Goal: Task Accomplishment & Management: Manage account settings

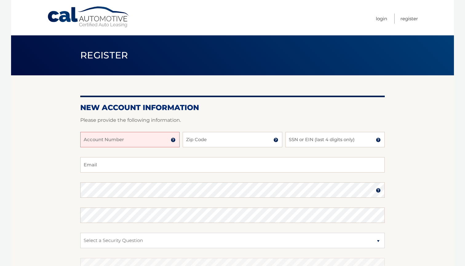
click at [154, 137] on input "Account Number" at bounding box center [129, 139] width 99 height 15
type input "44455982305"
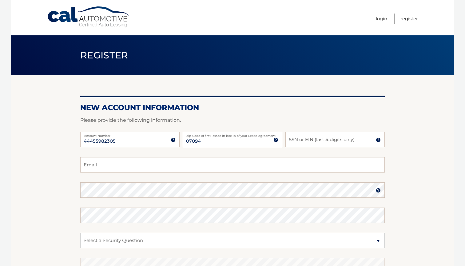
type input "07094"
type input "0984"
type input "sagardaskhatri@gmail.com"
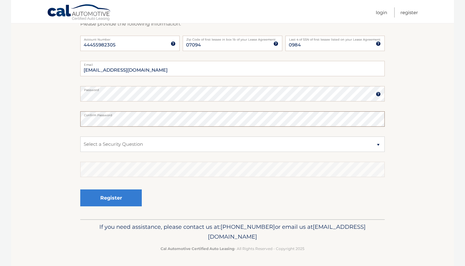
scroll to position [96, 0]
select select "4"
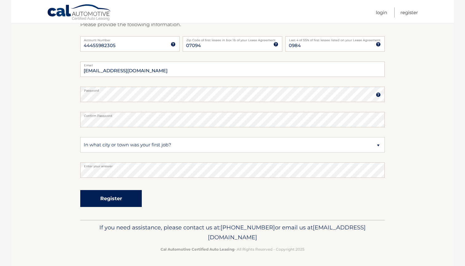
click at [110, 195] on button "Register" at bounding box center [111, 198] width 62 height 17
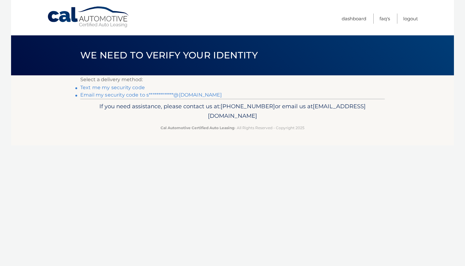
click at [122, 88] on link "Text me my security code" at bounding box center [112, 88] width 65 height 6
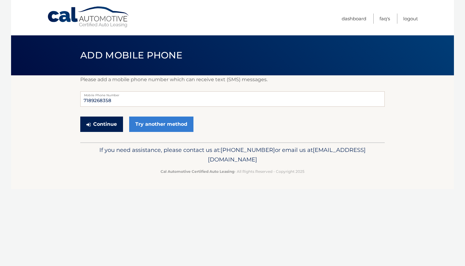
click at [102, 128] on button "Continue" at bounding box center [101, 124] width 43 height 15
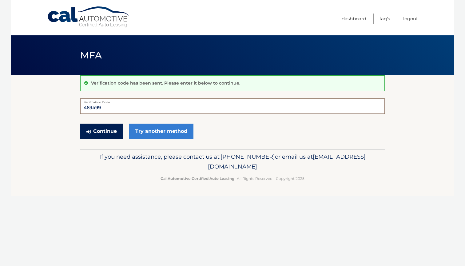
type input "469499"
click at [94, 131] on button "Continue" at bounding box center [101, 131] width 43 height 15
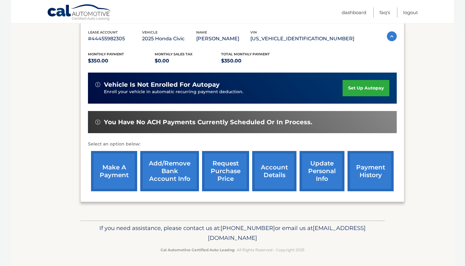
scroll to position [105, 0]
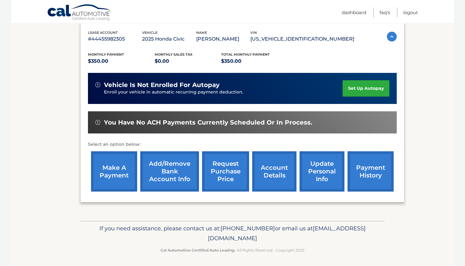
click at [346, 90] on link "set up autopay" at bounding box center [366, 88] width 47 height 16
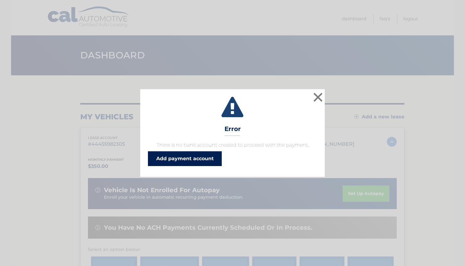
click at [204, 158] on link "Add payment account" at bounding box center [185, 158] width 74 height 15
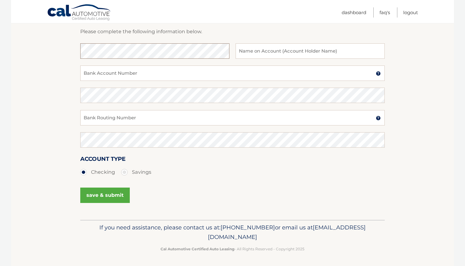
scroll to position [73, 0]
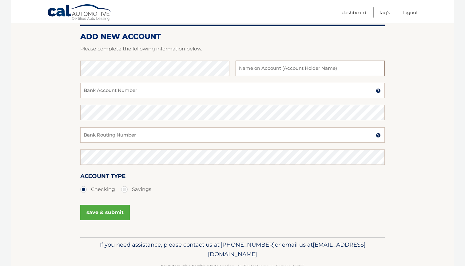
click at [255, 70] on input "text" at bounding box center [310, 68] width 149 height 15
click at [265, 67] on input "Sagar" at bounding box center [310, 68] width 149 height 15
type input "Sagar Khatri"
click at [204, 92] on input "Bank Account Number" at bounding box center [232, 90] width 305 height 15
type input "588358561"
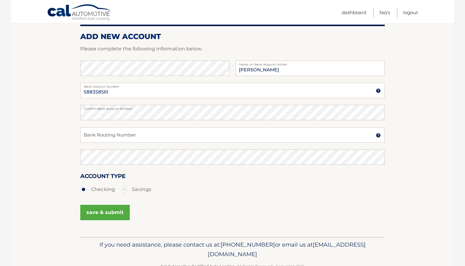
click at [151, 143] on div "Bank Routing Number A 9-digit number at the lower left corner of a check. Conta…" at bounding box center [232, 138] width 305 height 22
click at [141, 138] on input "Bank Routing Number" at bounding box center [232, 134] width 305 height 15
type input "02100021"
click at [93, 215] on button "save & submit" at bounding box center [105, 212] width 50 height 15
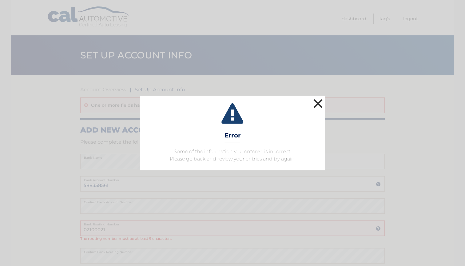
click at [316, 104] on button "×" at bounding box center [318, 104] width 12 height 12
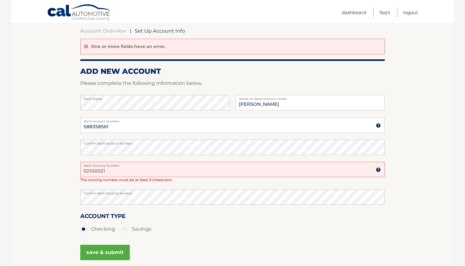
scroll to position [64, 0]
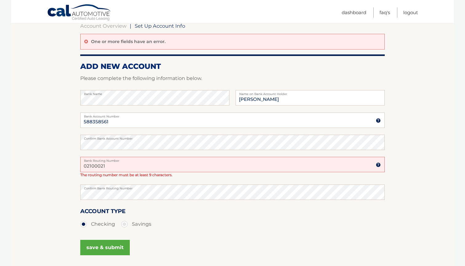
click at [118, 167] on input "02100021" at bounding box center [232, 164] width 305 height 15
click at [102, 166] on input "02100021" at bounding box center [232, 164] width 305 height 15
type input "021000021"
click at [116, 240] on button "save & submit" at bounding box center [105, 247] width 50 height 15
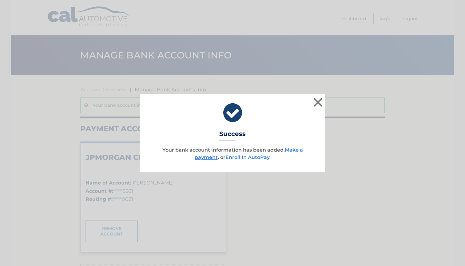
click at [248, 156] on link "Enroll In AutoPay" at bounding box center [248, 158] width 44 height 6
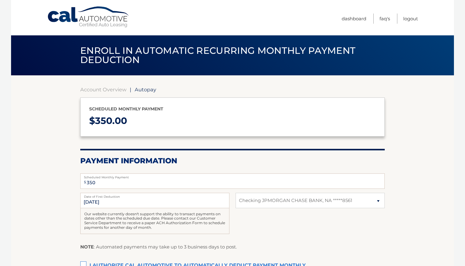
select select "NjFkODBiMTktYjNkOC00MDliLWFmMDgtNDU4YTVjNDlmY2Fh"
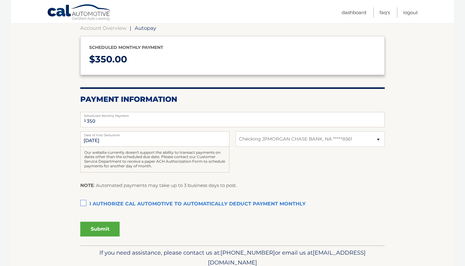
scroll to position [62, 0]
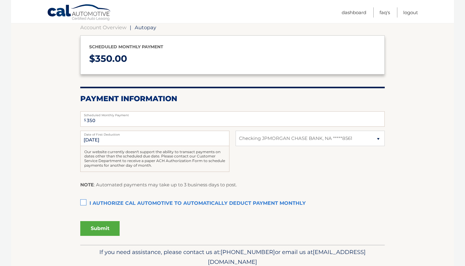
click at [85, 203] on label "I authorize cal automotive to automatically deduct payment monthly This checkbo…" at bounding box center [232, 204] width 305 height 12
click at [0, 0] on input "I authorize cal automotive to automatically deduct payment monthly This checkbo…" at bounding box center [0, 0] width 0 height 0
click at [92, 224] on button "Submit" at bounding box center [99, 228] width 39 height 15
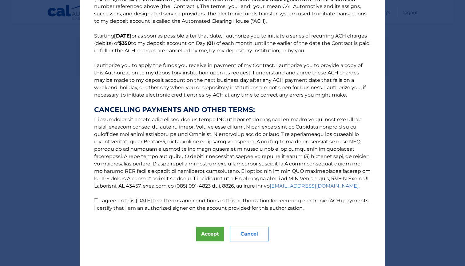
scroll to position [25, 0]
click at [210, 233] on button "Accept" at bounding box center [210, 234] width 28 height 15
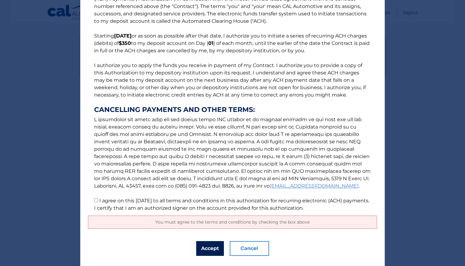
click at [209, 245] on button "Accept" at bounding box center [210, 248] width 28 height 15
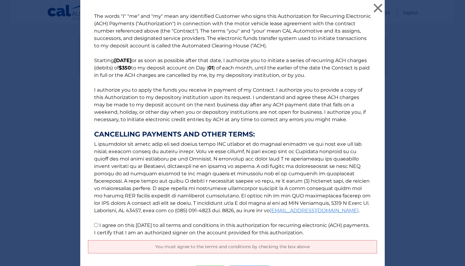
scroll to position [0, 0]
click at [375, 11] on button "×" at bounding box center [378, 8] width 12 height 12
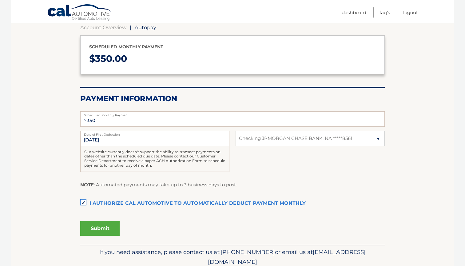
click at [95, 223] on button "Submit" at bounding box center [99, 228] width 39 height 15
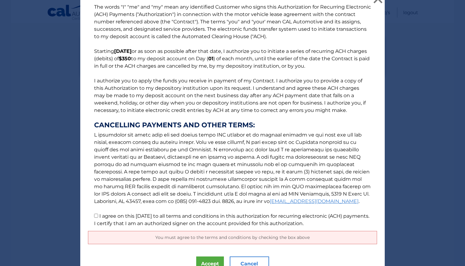
scroll to position [10, 0]
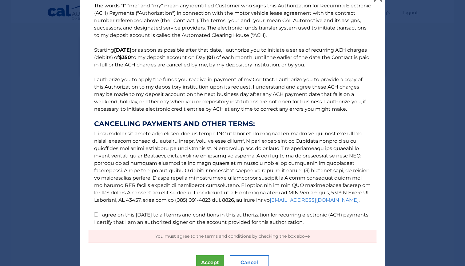
click at [97, 217] on input "I agree on this 09/01/2025 to all terms and conditions in this authorization fo…" at bounding box center [96, 215] width 4 height 4
checkbox input "true"
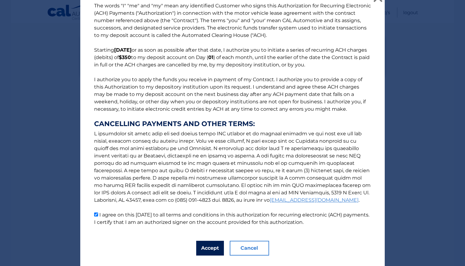
click at [209, 247] on button "Accept" at bounding box center [210, 248] width 28 height 15
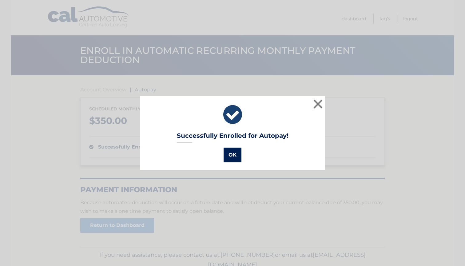
click at [229, 156] on button "OK" at bounding box center [233, 155] width 18 height 15
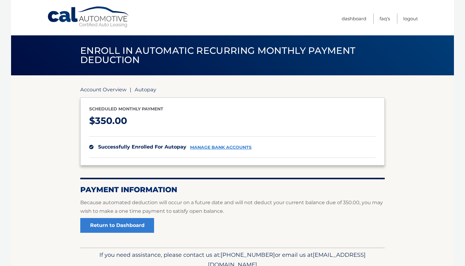
click at [107, 91] on link "Account Overview" at bounding box center [103, 89] width 46 height 6
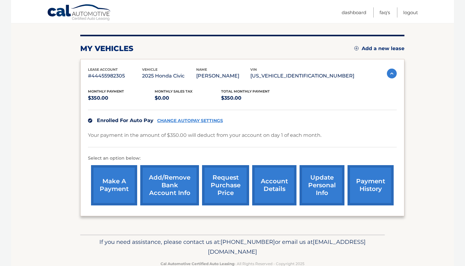
scroll to position [68, 0]
click at [109, 183] on link "make a payment" at bounding box center [114, 185] width 46 height 40
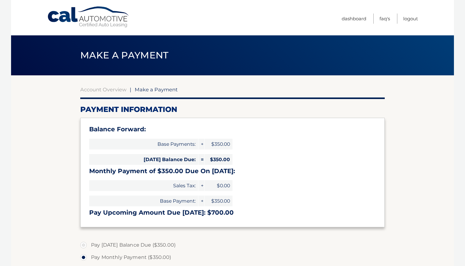
select select "NjFkODBiMTktYjNkOC00MDliLWFmMDgtNDU4YTVjNDlmY2Fh"
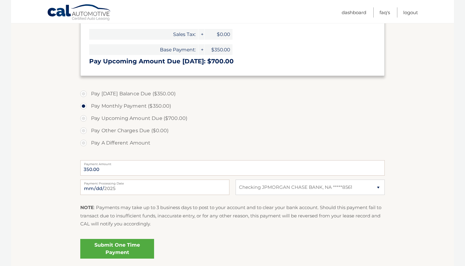
scroll to position [151, 0]
click at [84, 92] on label "Pay Today's Balance Due ($350.00)" at bounding box center [232, 94] width 305 height 12
click at [84, 92] on input "Pay Today's Balance Due ($350.00)" at bounding box center [86, 93] width 6 height 10
radio input "true"
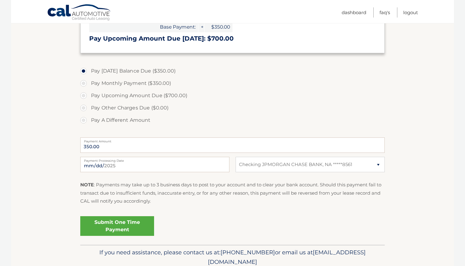
scroll to position [178, 0]
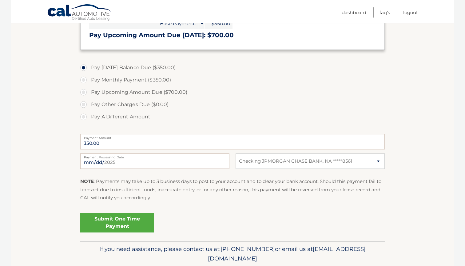
click at [95, 221] on link "Submit One Time Payment" at bounding box center [117, 223] width 74 height 20
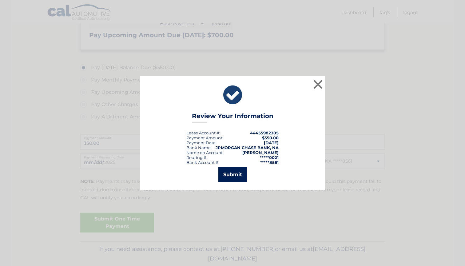
click at [222, 175] on button "Submit" at bounding box center [233, 174] width 29 height 15
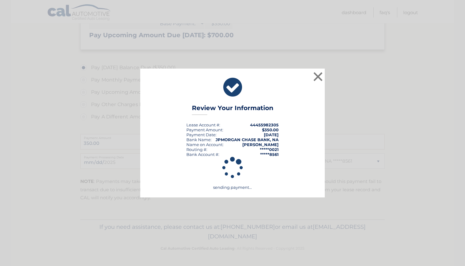
scroll to position [176, 0]
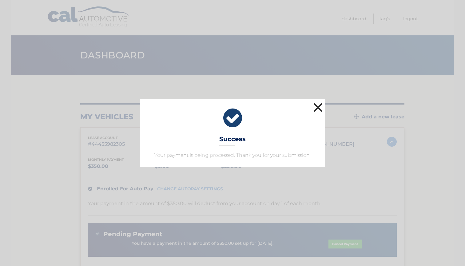
click at [317, 107] on button "×" at bounding box center [318, 107] width 12 height 12
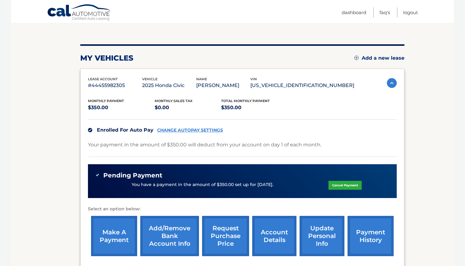
scroll to position [59, 0]
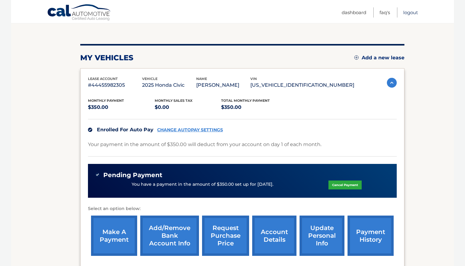
click at [413, 14] on link "Logout" at bounding box center [410, 12] width 15 height 10
